Goal: Task Accomplishment & Management: Complete application form

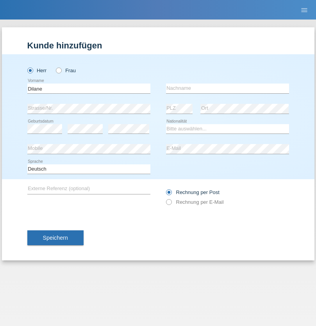
type input "Dilane"
click at [227, 88] on input "text" at bounding box center [227, 88] width 123 height 10
type input "[PERSON_NAME]"
select select "CH"
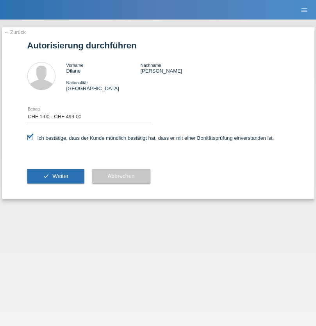
select select "1"
click at [55, 176] on span "Weiter" at bounding box center [60, 176] width 16 height 6
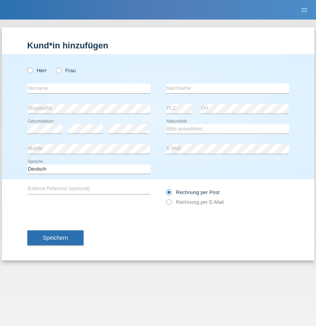
radio input "true"
click at [89, 88] on input "text" at bounding box center [88, 88] width 123 height 10
type input "David"
click at [227, 88] on input "text" at bounding box center [227, 88] width 123 height 10
type input "Nydegger"
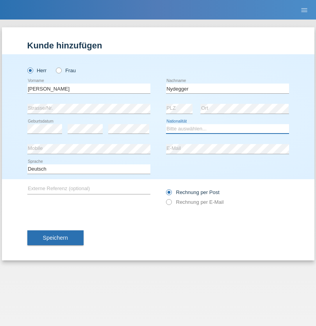
select select "CH"
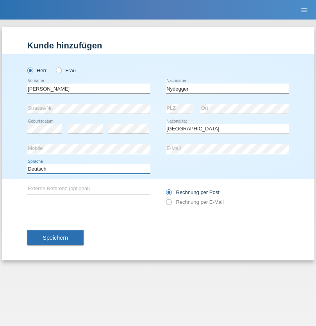
select select "en"
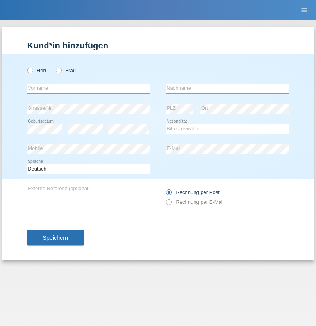
radio input "true"
click at [89, 88] on input "text" at bounding box center [88, 88] width 123 height 10
type input "Corinne"
click at [227, 88] on input "text" at bounding box center [227, 88] width 123 height 10
type input "Nydegger"
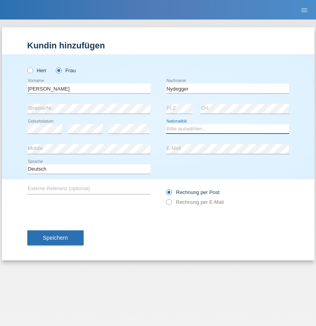
select select "CH"
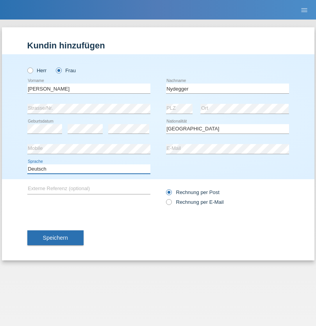
select select "en"
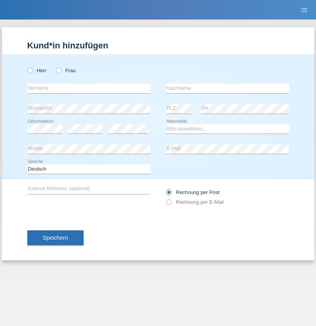
radio input "true"
click at [89, 88] on input "text" at bounding box center [88, 88] width 123 height 10
type input "Goekhan"
click at [227, 88] on input "text" at bounding box center [227, 88] width 123 height 10
type input "Akarsu"
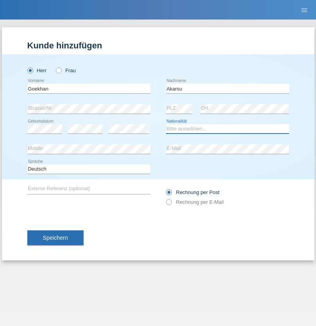
select select "AT"
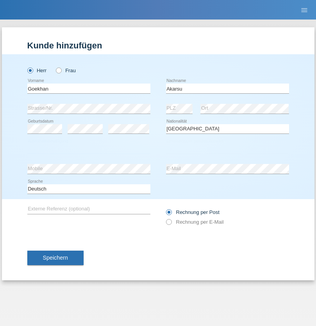
select select "C"
select select "01"
select select "05"
select select "2021"
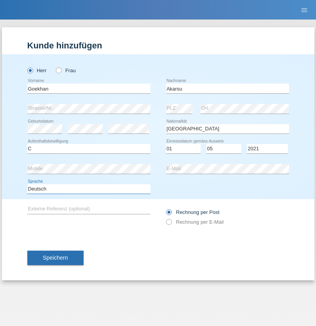
select select "en"
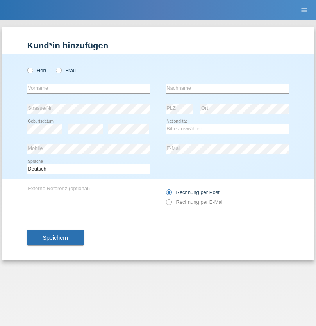
radio input "true"
click at [89, 88] on input "text" at bounding box center [88, 88] width 123 height 10
type input "Daniele"
click at [227, 88] on input "text" at bounding box center [227, 88] width 123 height 10
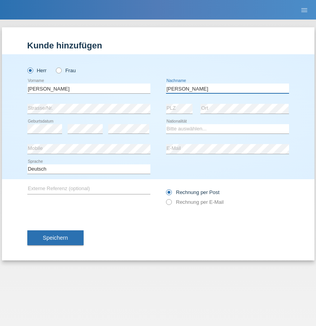
type input "Daniele"
select select "IT"
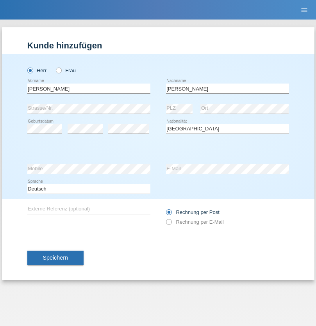
select select "C"
select select "22"
select select "06"
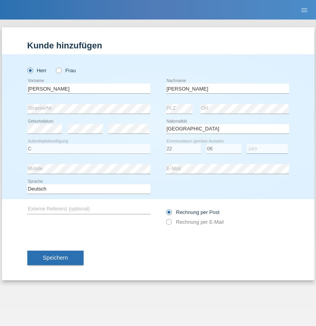
select select "1964"
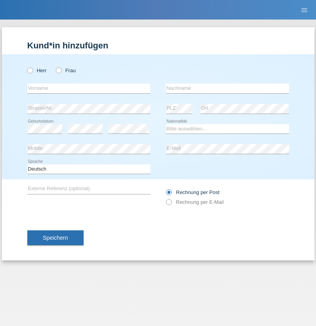
radio input "true"
click at [89, 88] on input "text" at bounding box center [88, 88] width 123 height 10
type input "[DATE]"
click at [227, 88] on input "text" at bounding box center [227, 88] width 123 height 10
type input "Alessio"
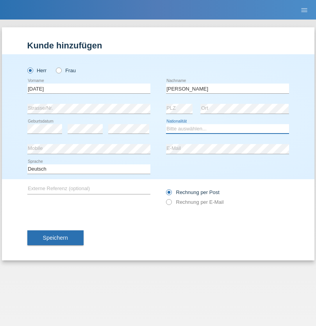
select select "IT"
select select "C"
select select "01"
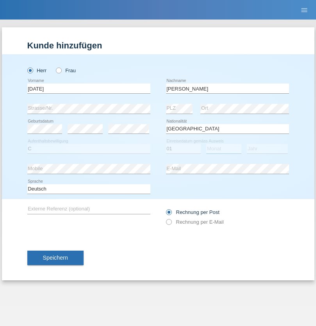
select select "05"
select select "2021"
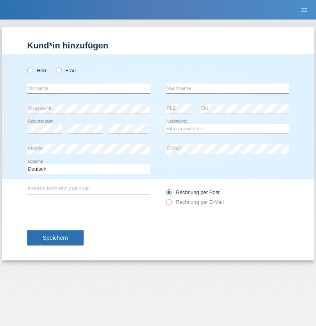
radio input "true"
click at [89, 88] on input "text" at bounding box center [88, 88] width 123 height 10
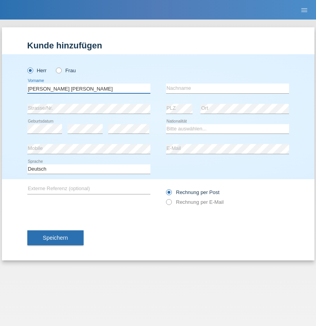
type input "[PERSON_NAME] [PERSON_NAME]"
click at [227, 88] on input "text" at bounding box center [227, 88] width 123 height 10
type input "Cislariu"
select select "CH"
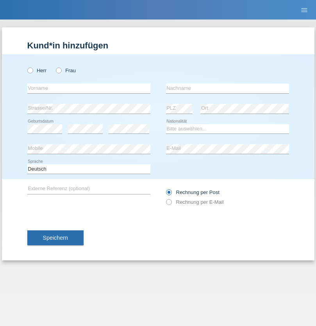
radio input "true"
select select "CH"
radio input "true"
click at [89, 88] on input "text" at bounding box center [88, 88] width 123 height 10
type input "Zsolt"
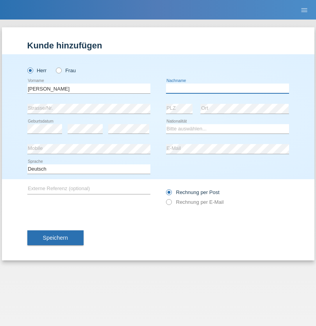
click at [227, 88] on input "text" at bounding box center [227, 88] width 123 height 10
type input "Kappelmayer"
select select "MG"
select select "C"
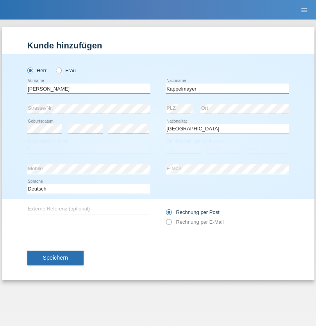
select select "31"
select select "08"
select select "2021"
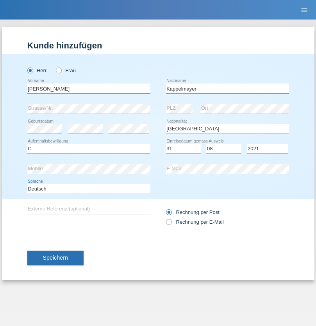
select select "en"
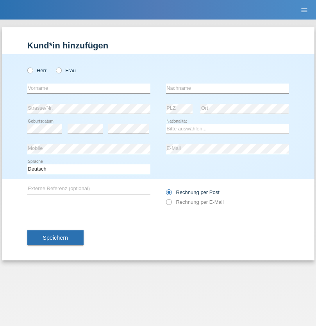
radio input "true"
click at [89, 88] on input "text" at bounding box center [88, 88] width 123 height 10
type input "firat"
click at [227, 88] on input "text" at bounding box center [227, 88] width 123 height 10
type input "kara"
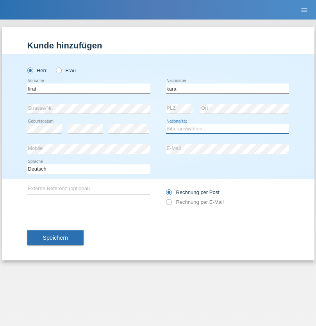
select select "CH"
radio input "true"
click at [89, 88] on input "text" at bounding box center [88, 88] width 123 height 10
type input "Jean Panda"
click at [227, 88] on input "text" at bounding box center [227, 88] width 123 height 10
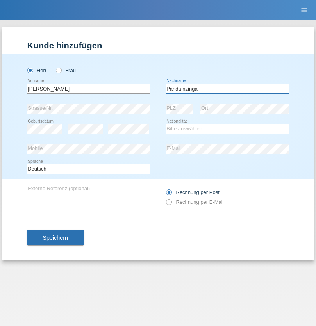
type input "Panda nzinga"
select select "MN"
select select "C"
select select "28"
select select "11"
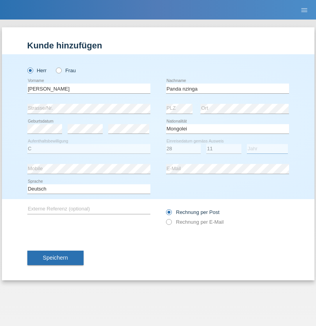
select select "2001"
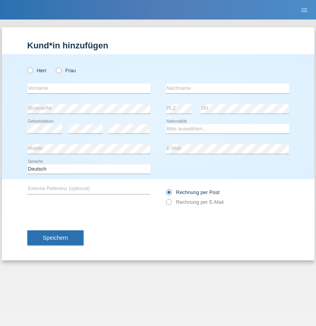
radio input "true"
select select "HU"
select select "C"
select select "30"
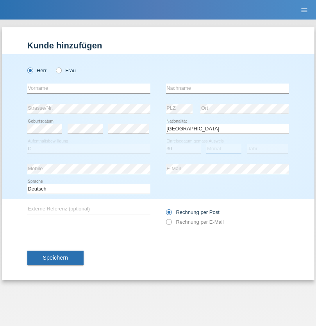
select select "10"
select select "2021"
